Goal: Task Accomplishment & Management: Use online tool/utility

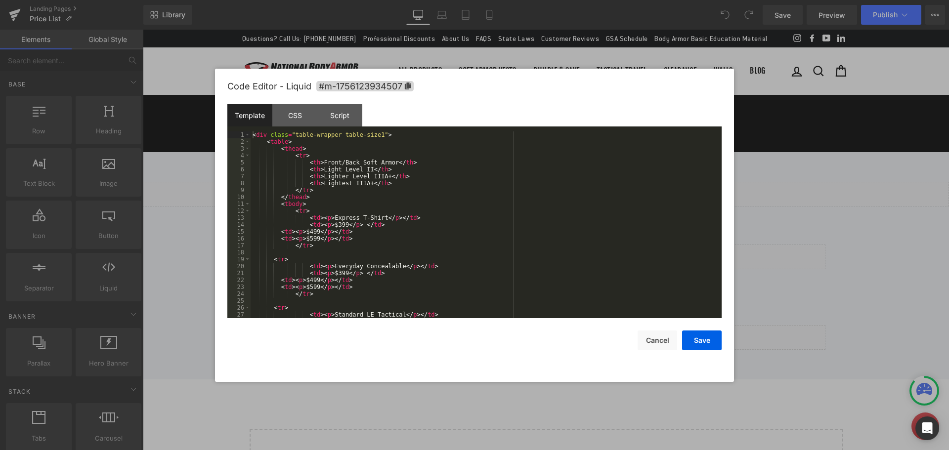
click at [511, 0] on div "You are previewing how the will restyle your page. You can not edit Elements in…" at bounding box center [474, 0] width 949 height 0
click at [291, 114] on div "CSS" at bounding box center [294, 115] width 45 height 22
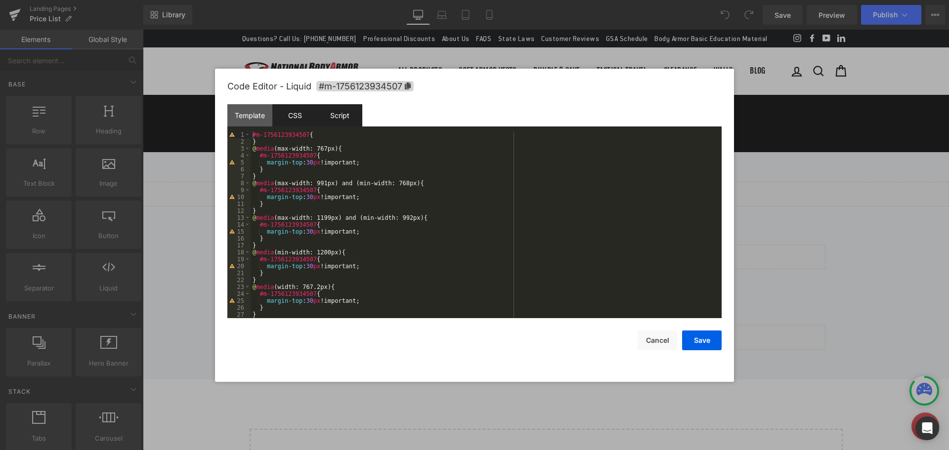
click at [0, 0] on div "Script" at bounding box center [0, 0] width 0 height 0
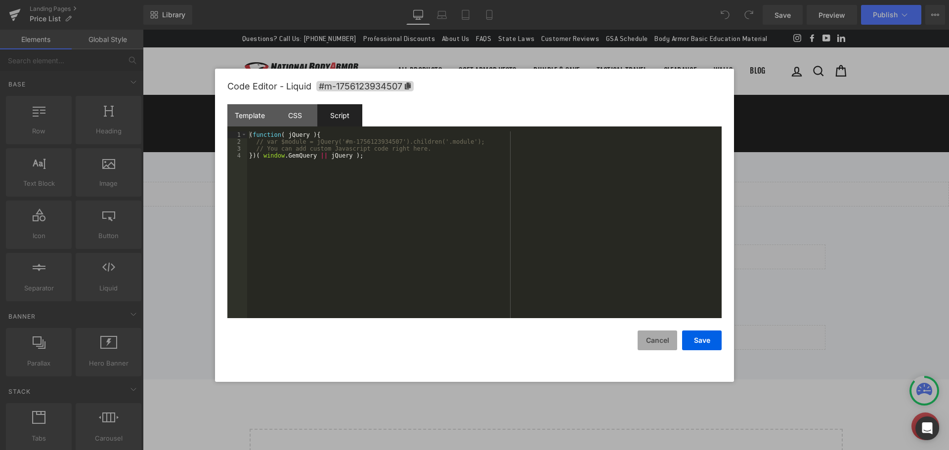
click at [660, 423] on button "Cancel" at bounding box center [404, 433] width 562 height 20
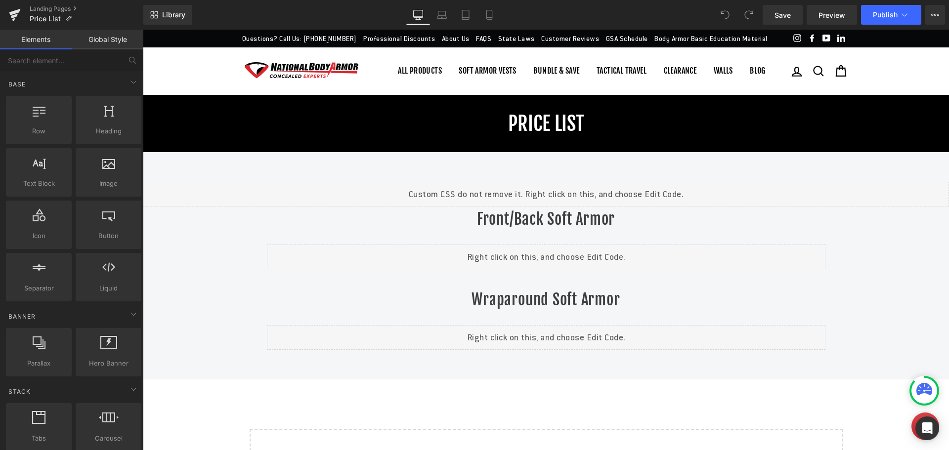
click at [729, 16] on icon at bounding box center [725, 14] width 9 height 9
click at [882, 14] on span "Publish" at bounding box center [885, 15] width 25 height 8
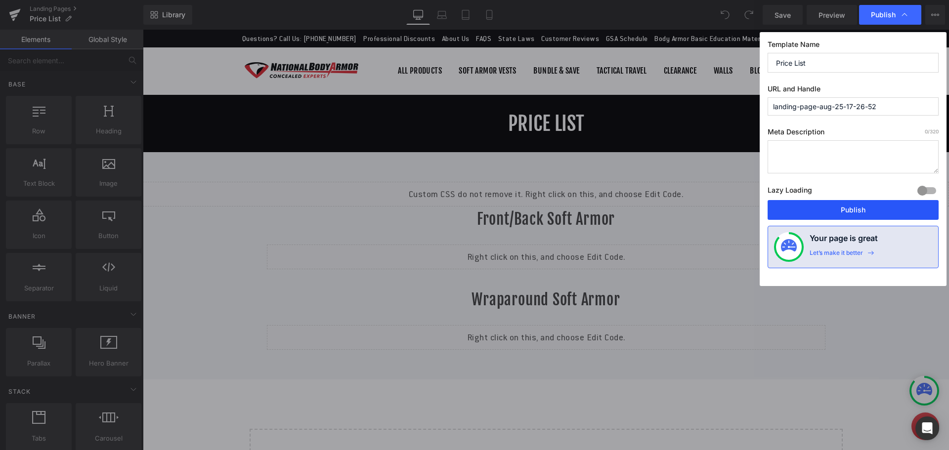
click at [852, 209] on button "Publish" at bounding box center [853, 210] width 171 height 20
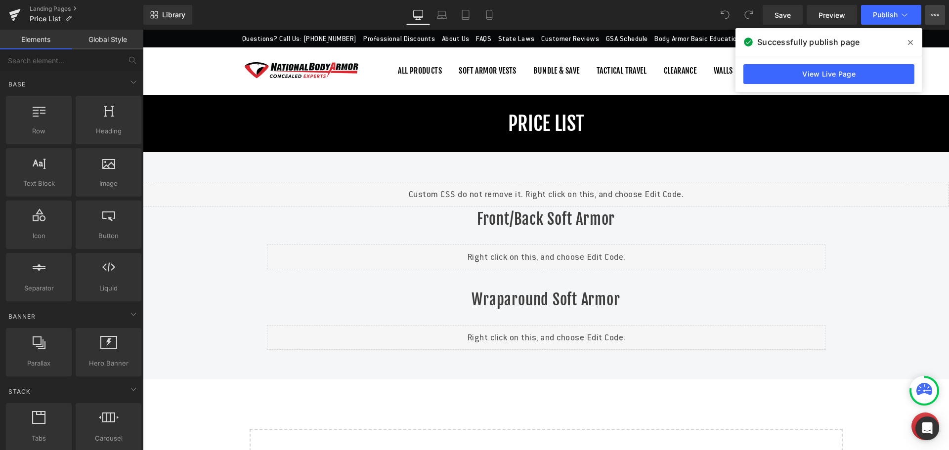
click at [938, 11] on icon at bounding box center [936, 15] width 8 height 8
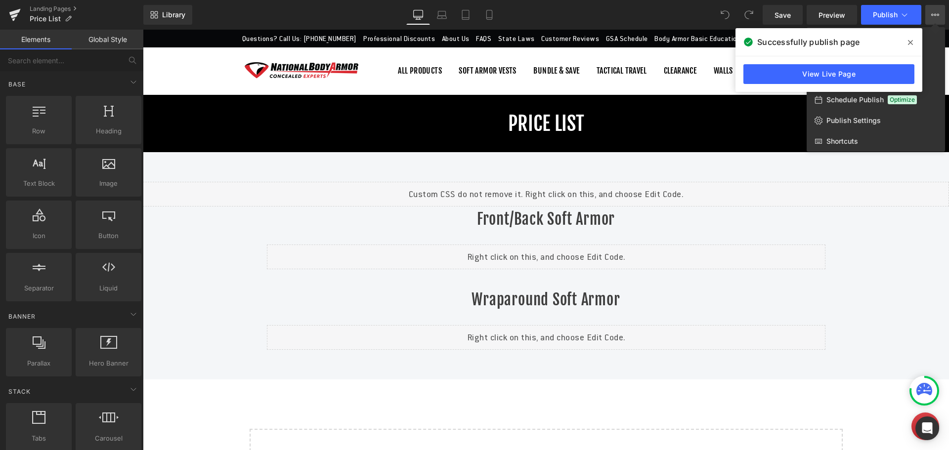
drag, startPoint x: 911, startPoint y: 41, endPoint x: 768, endPoint y: 11, distance: 146.3
click at [911, 41] on icon at bounding box center [910, 43] width 5 height 8
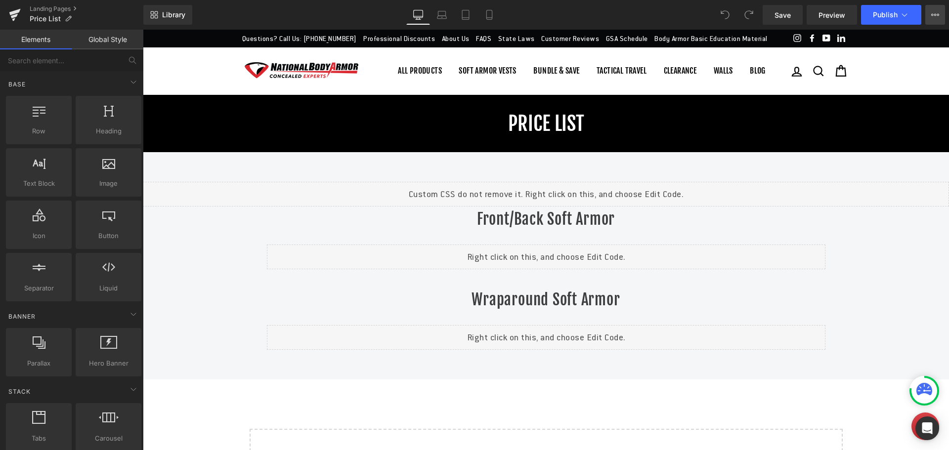
click at [937, 18] on icon at bounding box center [936, 15] width 8 height 8
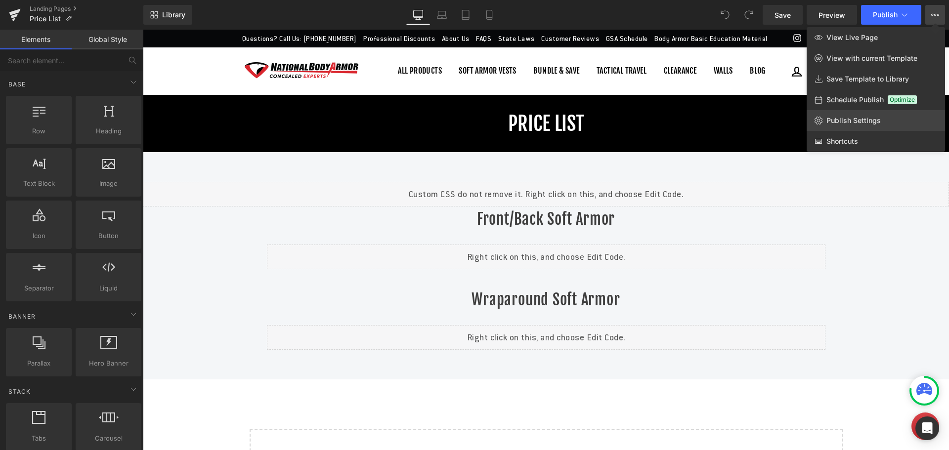
click at [857, 120] on span "Publish Settings" at bounding box center [854, 120] width 54 height 9
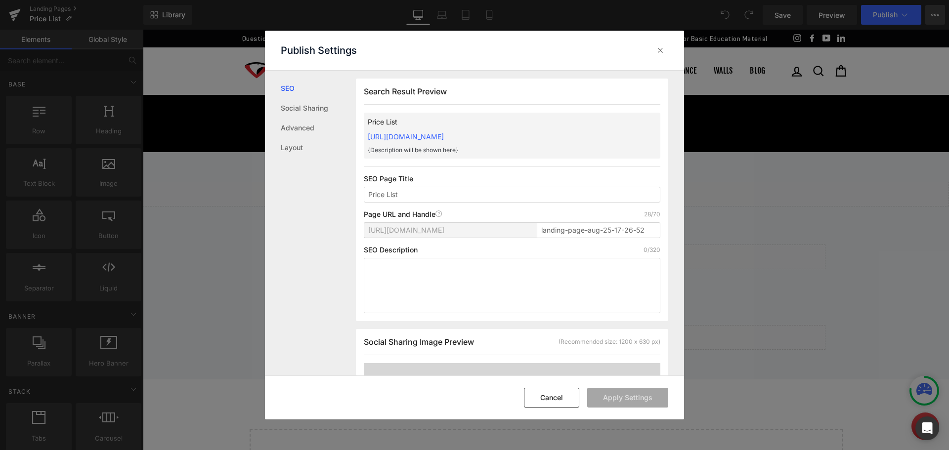
scroll to position [0, 0]
drag, startPoint x: 367, startPoint y: 230, endPoint x: 545, endPoint y: 238, distance: 178.2
click at [545, 238] on div "[URL][DOMAIN_NAME] landing-page-aug-25-17-26-52" at bounding box center [512, 234] width 297 height 24
click at [444, 134] on link "[URL][DOMAIN_NAME]" at bounding box center [406, 136] width 76 height 8
drag, startPoint x: 537, startPoint y: 232, endPoint x: 654, endPoint y: 252, distance: 117.8
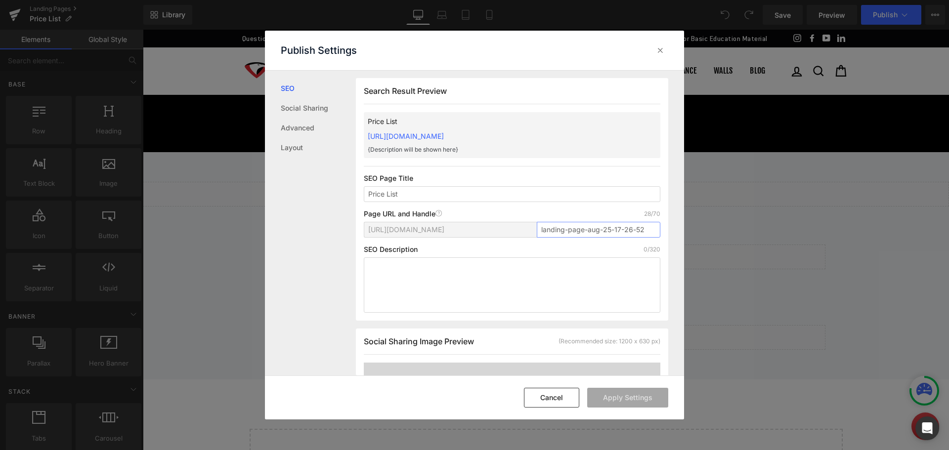
click at [653, 251] on div "Search Result Preview Price List [URL][DOMAIN_NAME] {Description will be shown …" at bounding box center [512, 199] width 313 height 243
type input "pricelist"
click at [618, 397] on button "Apply Settings" at bounding box center [627, 398] width 81 height 20
click at [444, 137] on link "[URL][DOMAIN_NAME]" at bounding box center [406, 136] width 76 height 8
click at [443, 138] on link "[URL][DOMAIN_NAME]" at bounding box center [406, 136] width 76 height 8
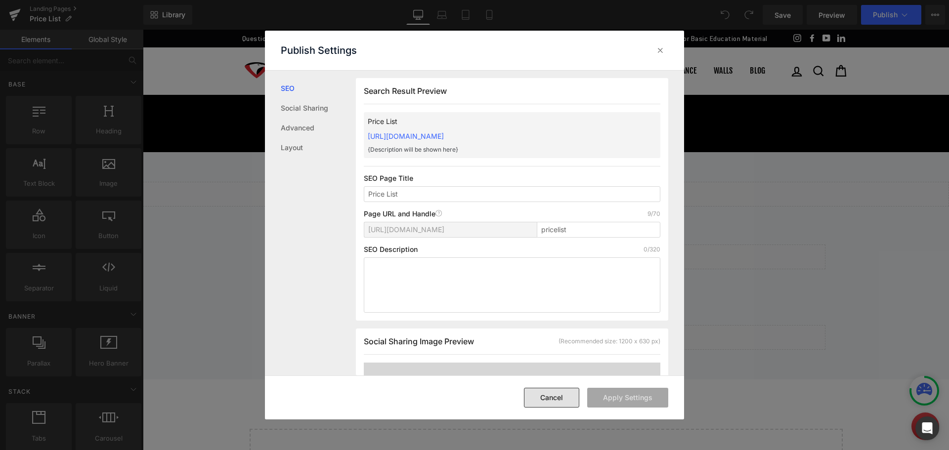
click at [549, 397] on button "Cancel" at bounding box center [551, 398] width 55 height 20
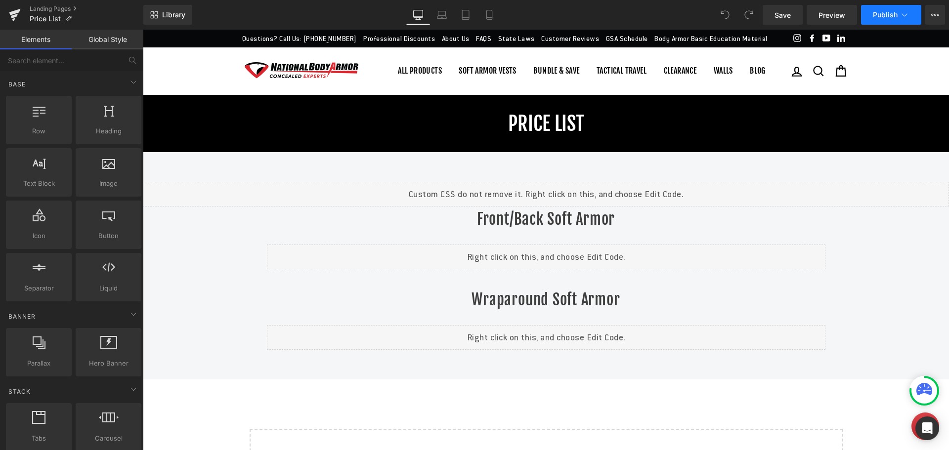
click at [878, 13] on span "Publish" at bounding box center [885, 15] width 25 height 8
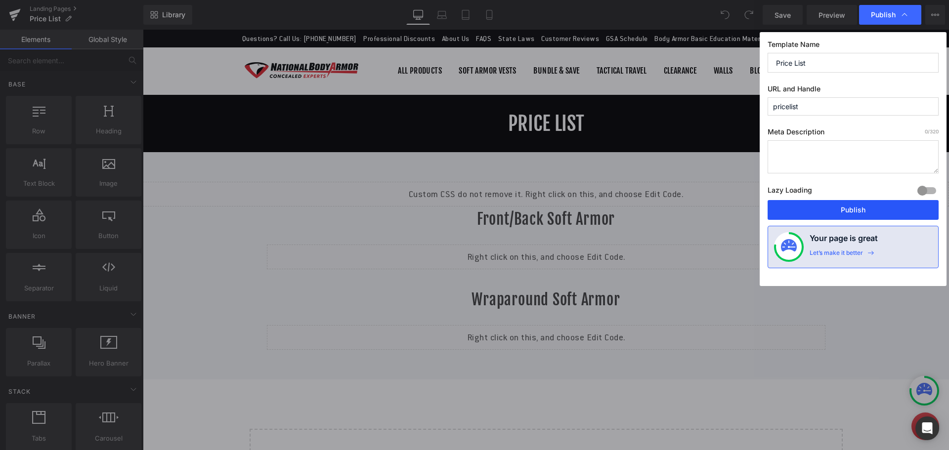
drag, startPoint x: 843, startPoint y: 212, endPoint x: 699, endPoint y: 182, distance: 146.4
click at [843, 212] on button "Publish" at bounding box center [853, 210] width 171 height 20
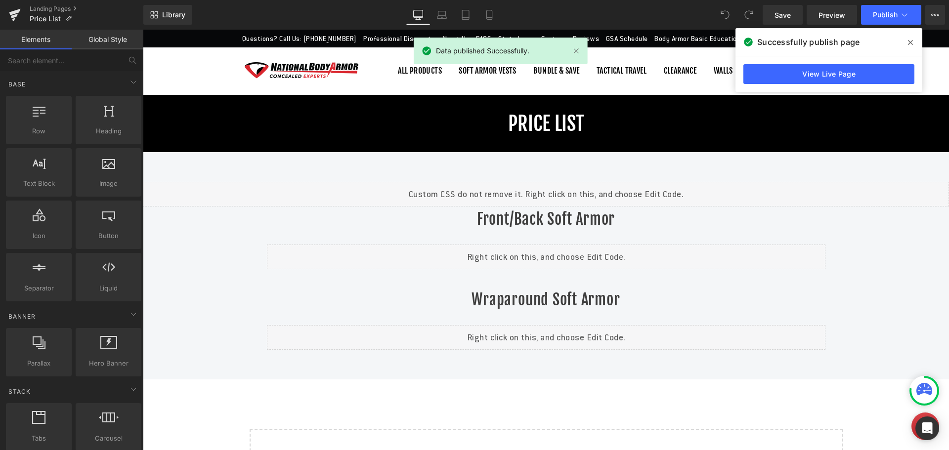
click at [908, 42] on icon at bounding box center [910, 43] width 5 height 8
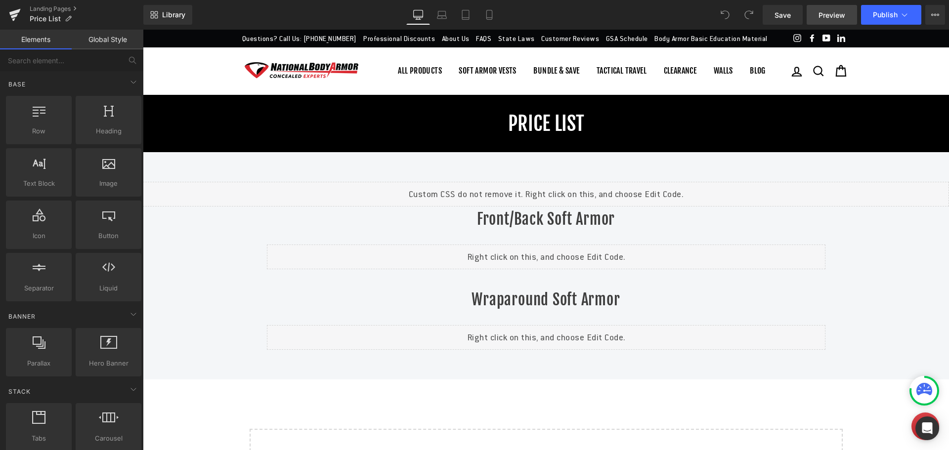
click at [820, 13] on span "Preview" at bounding box center [832, 15] width 27 height 10
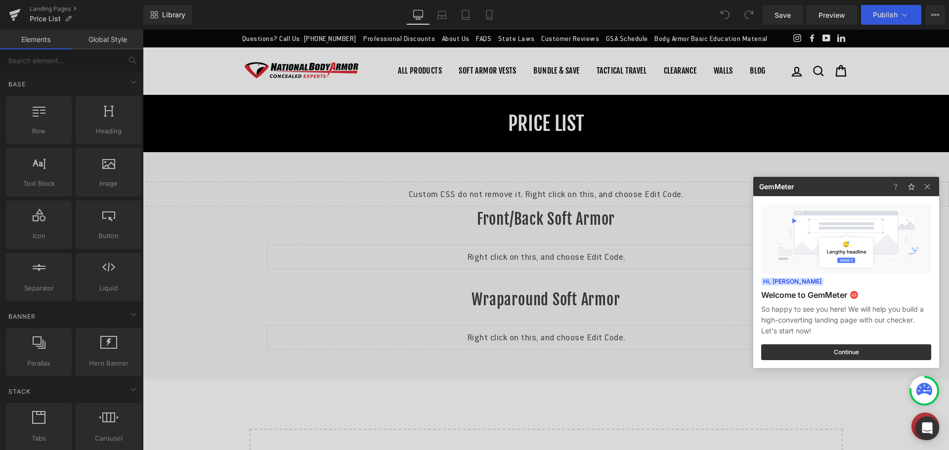
click at [907, 16] on div at bounding box center [474, 225] width 949 height 450
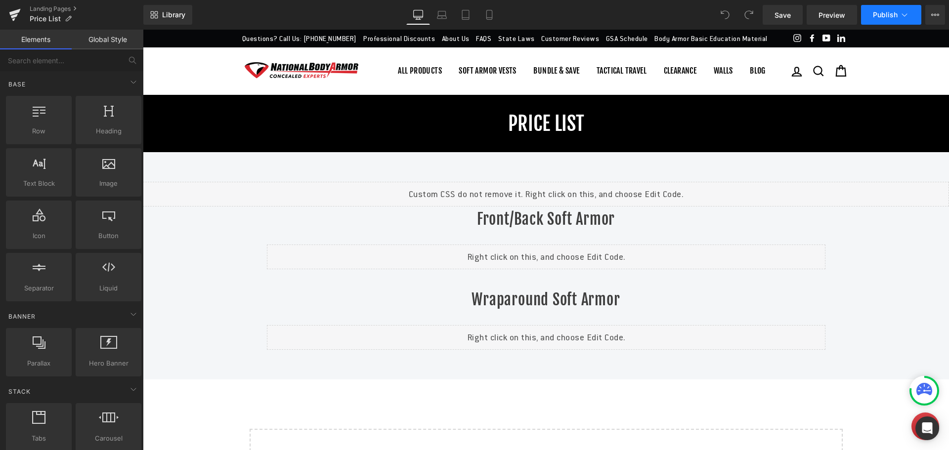
click at [906, 16] on icon at bounding box center [905, 15] width 10 height 10
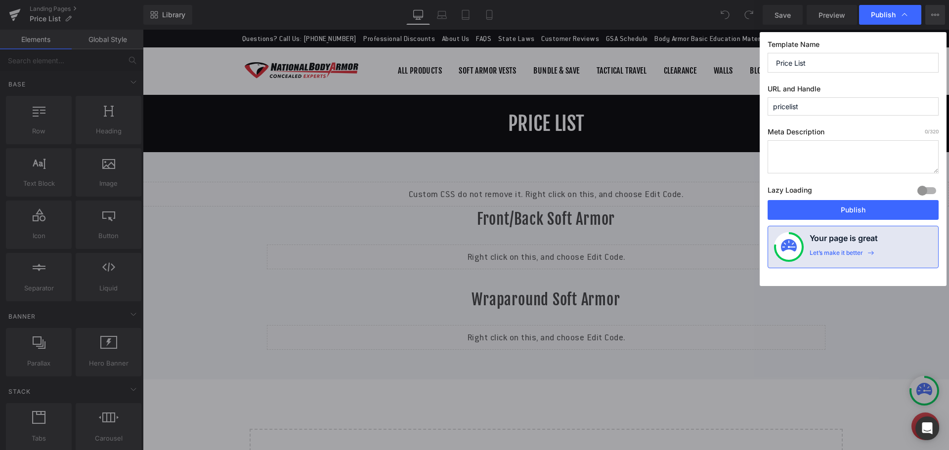
click at [931, 11] on button "View Live Page View with current Template Save Template to Library Schedule Pub…" at bounding box center [936, 15] width 20 height 20
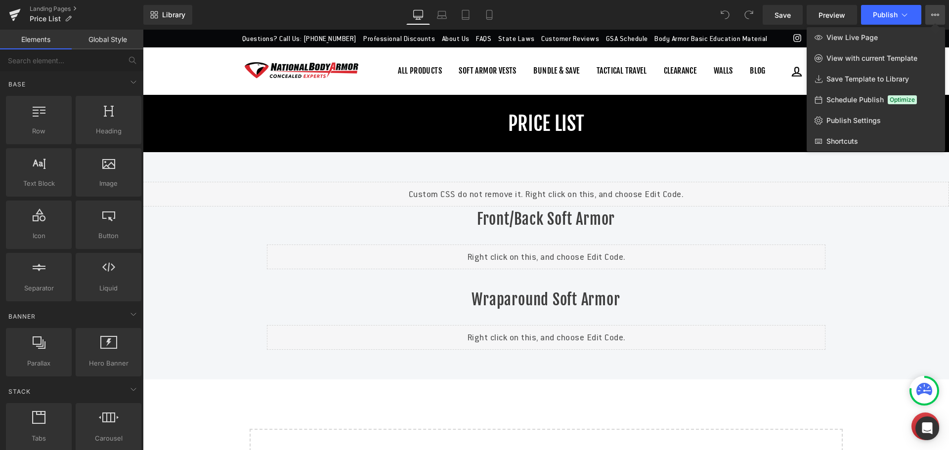
click at [933, 12] on icon at bounding box center [936, 15] width 8 height 8
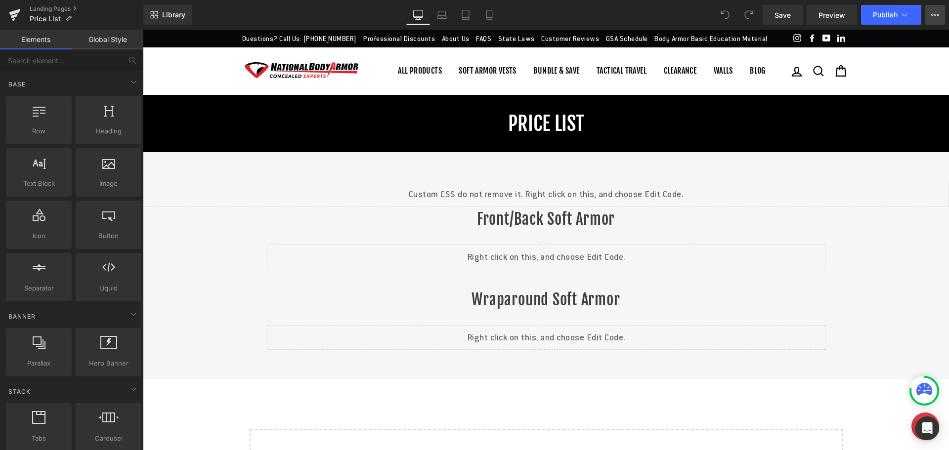
click at [933, 13] on icon at bounding box center [936, 15] width 8 height 8
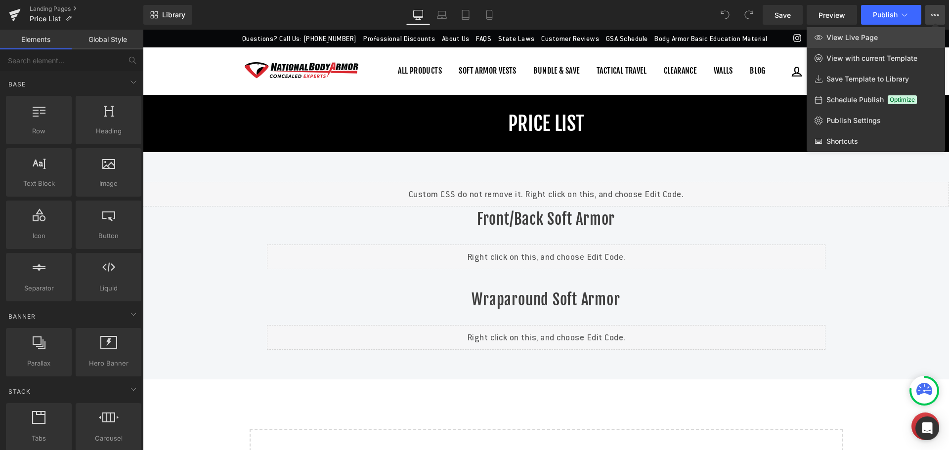
click at [900, 35] on link "View Live Page" at bounding box center [876, 37] width 138 height 21
